Goal: Information Seeking & Learning: Find specific fact

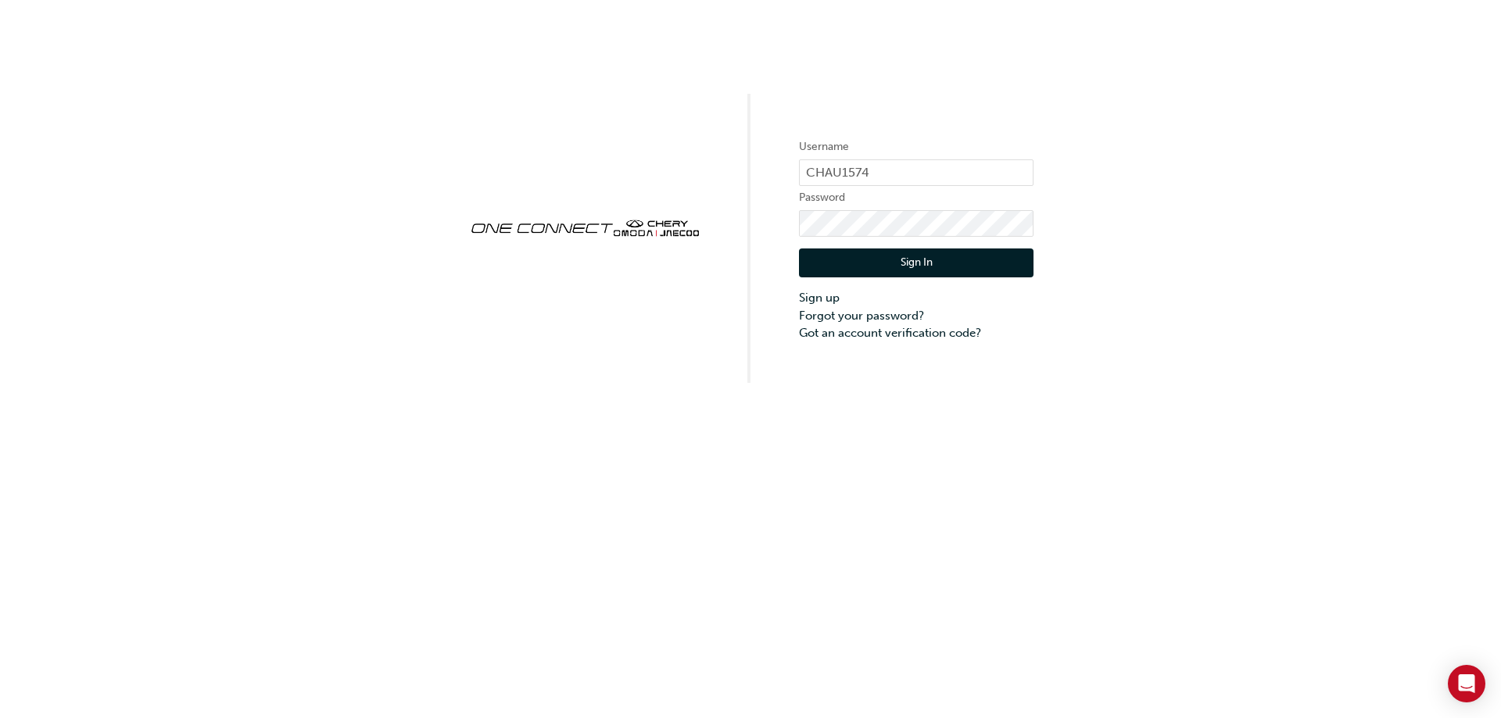
click at [939, 261] on button "Sign In" at bounding box center [916, 264] width 234 height 30
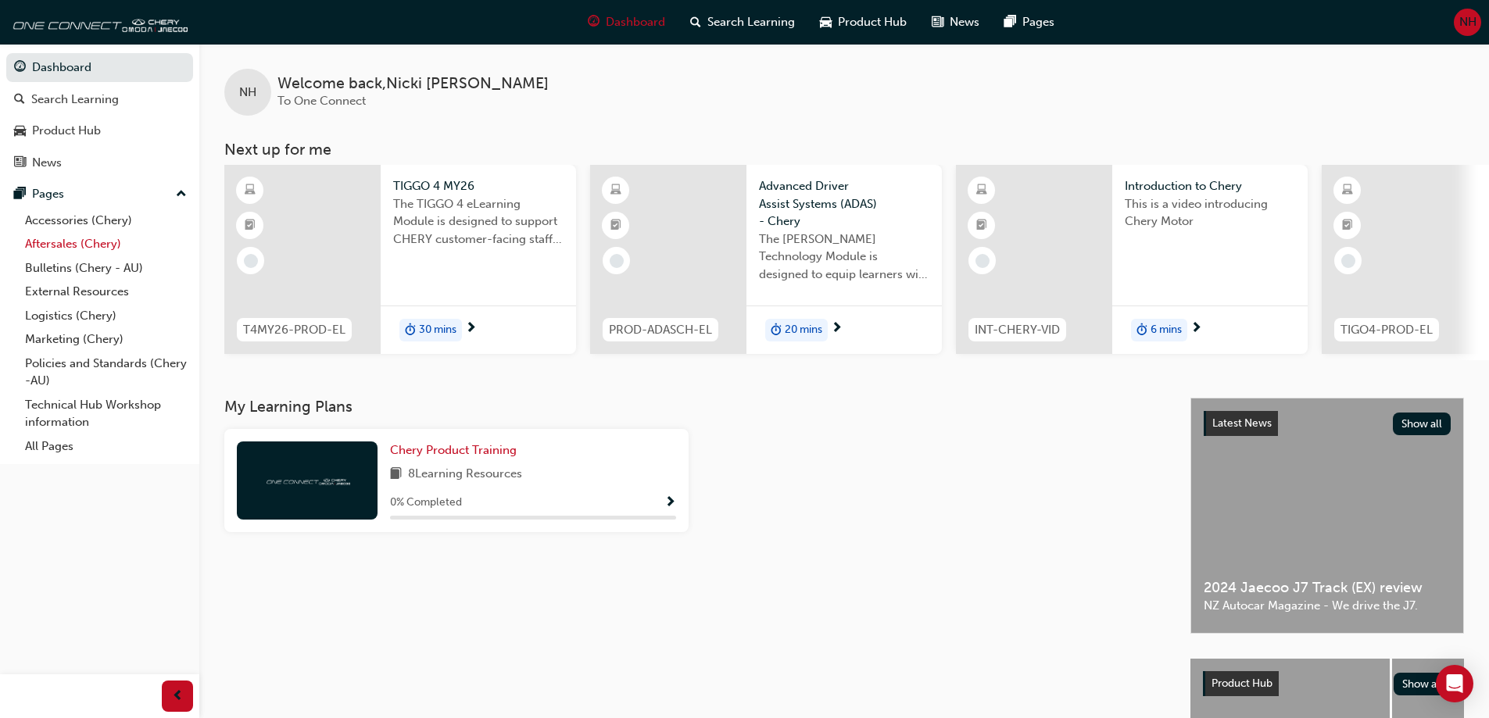
click at [87, 243] on link "Aftersales (Chery)" at bounding box center [106, 244] width 174 height 24
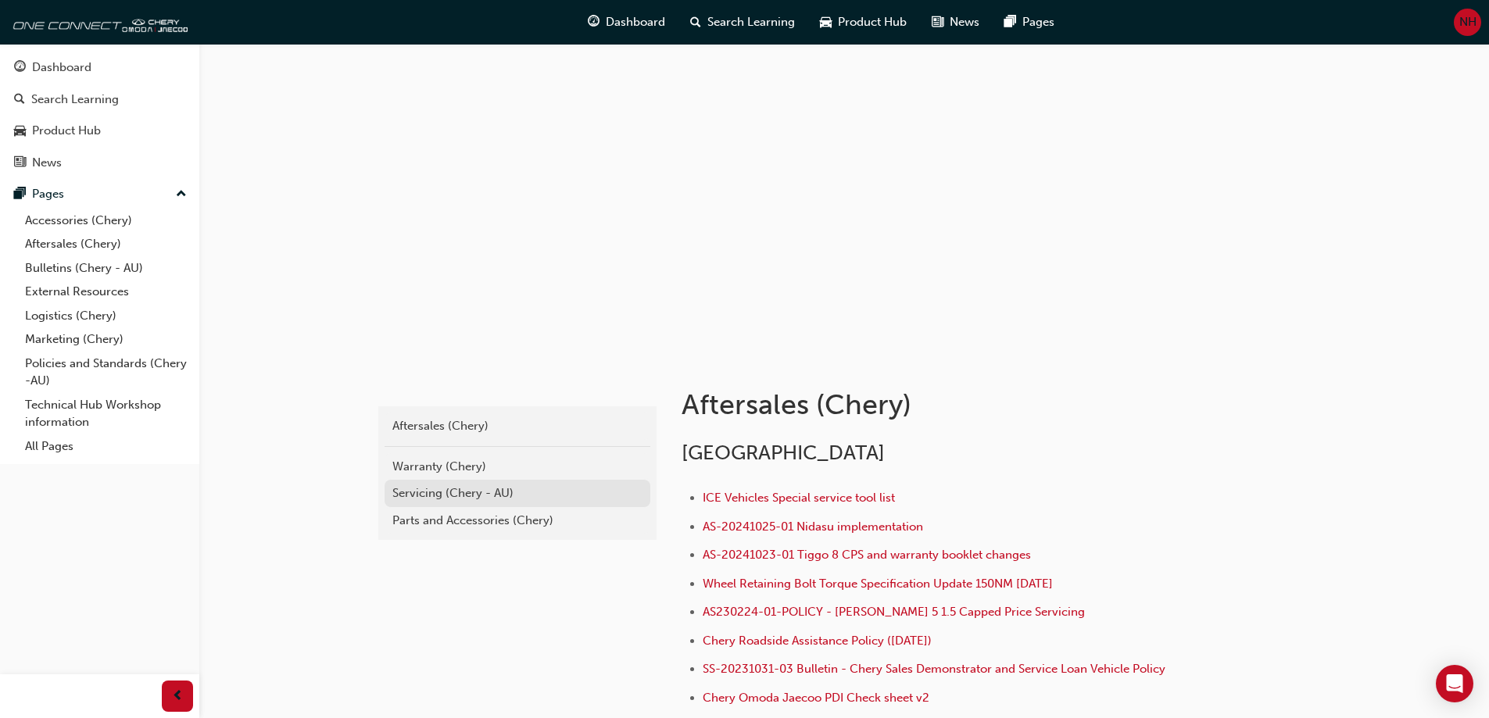
click at [440, 488] on div "Servicing (Chery - AU)" at bounding box center [517, 494] width 250 height 18
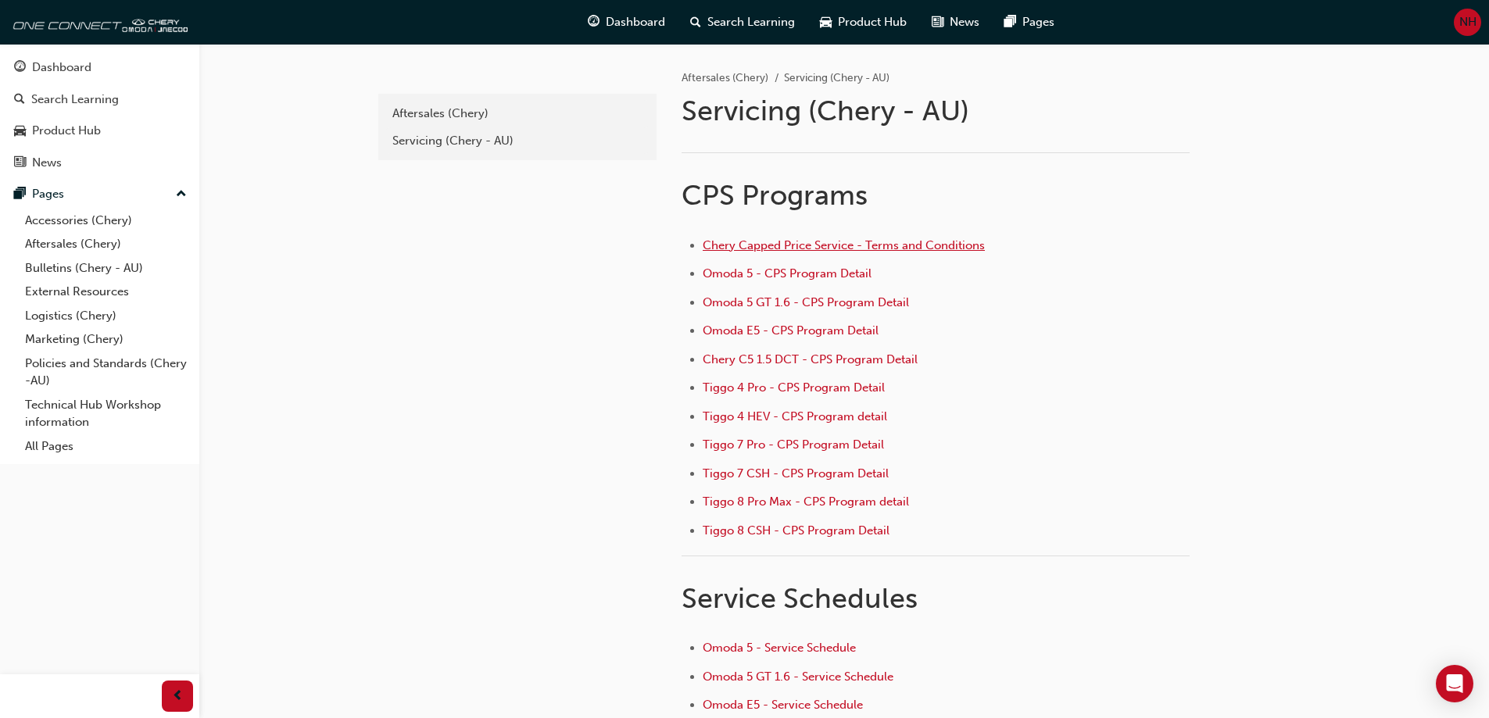
click at [856, 242] on span "Chery Capped Price Service - Terms and Conditions" at bounding box center [844, 245] width 282 height 14
click at [695, 25] on span "search-icon" at bounding box center [695, 23] width 11 height 20
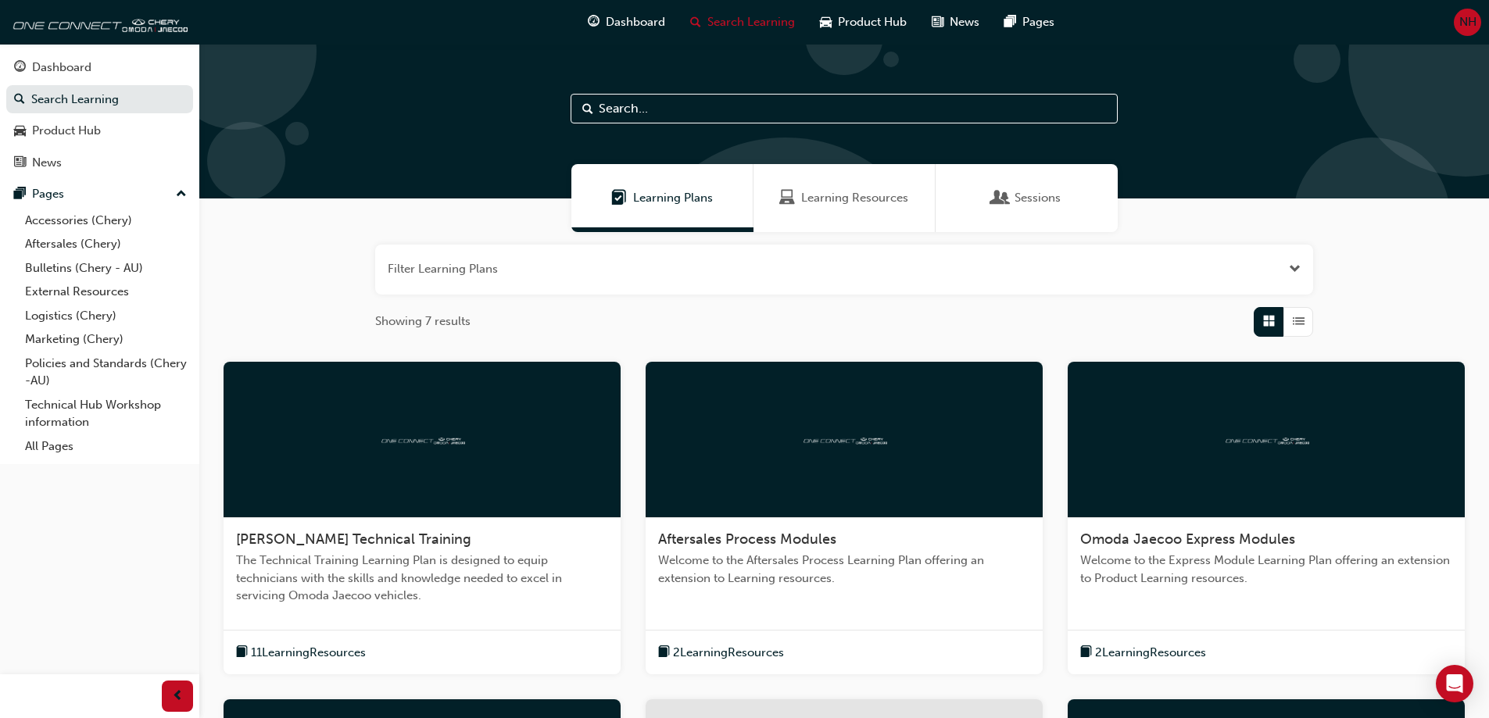
click at [669, 101] on input "text" at bounding box center [844, 109] width 547 height 30
type input "km limitations on services"
